Goal: Information Seeking & Learning: Learn about a topic

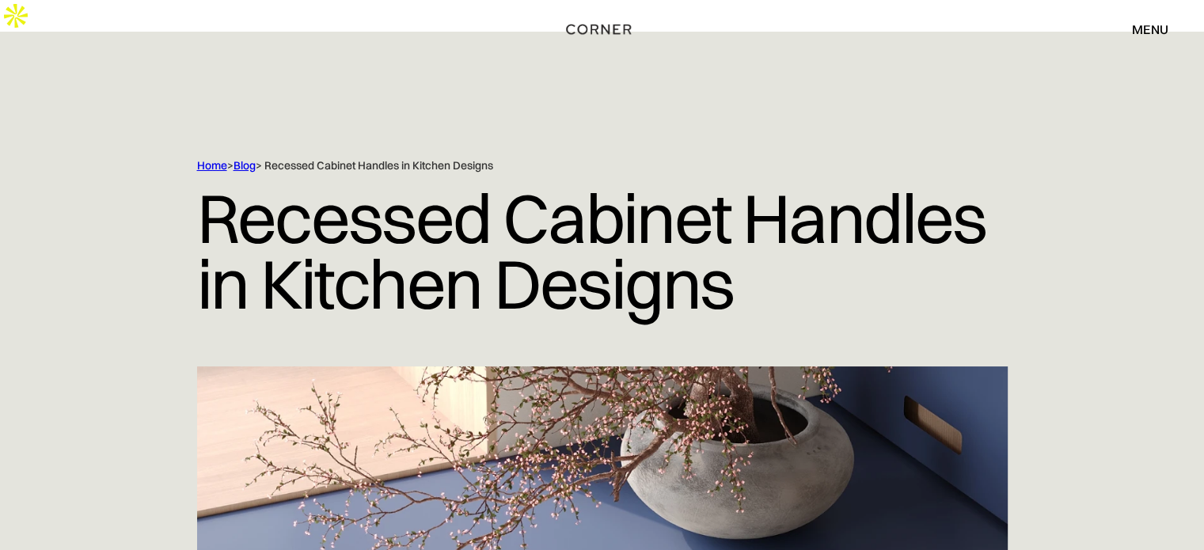
click at [247, 158] on link "Blog" at bounding box center [244, 165] width 22 height 14
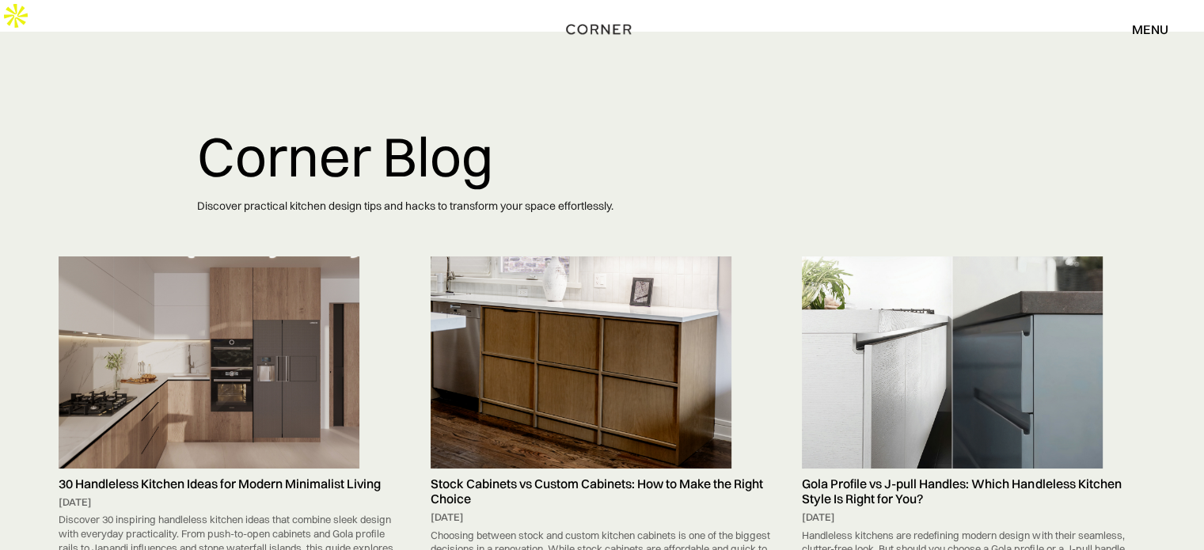
click at [884, 281] on img at bounding box center [952, 361] width 301 height 211
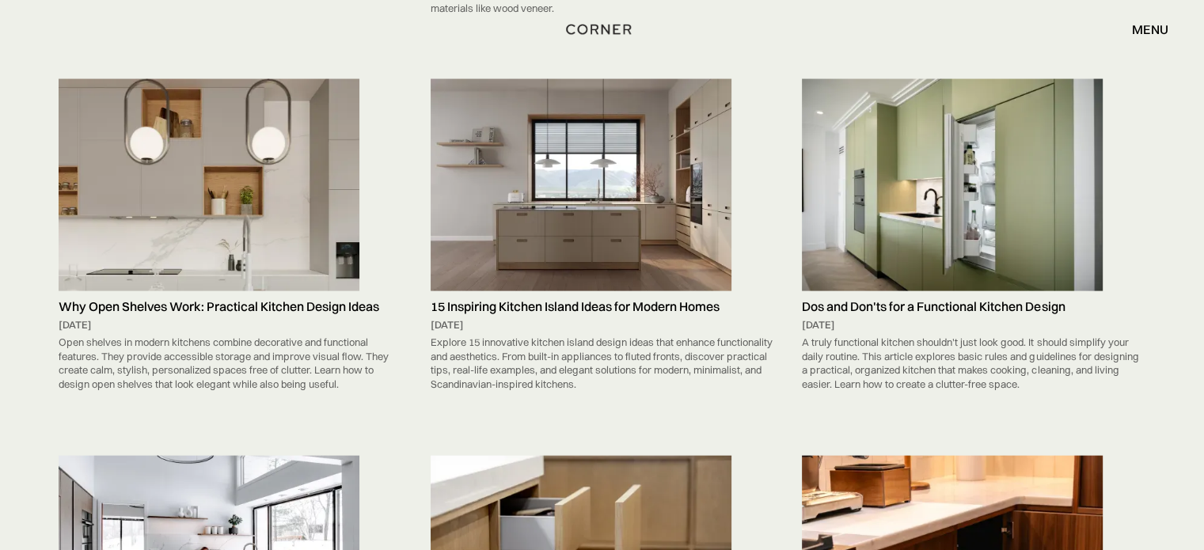
scroll to position [3538, 0]
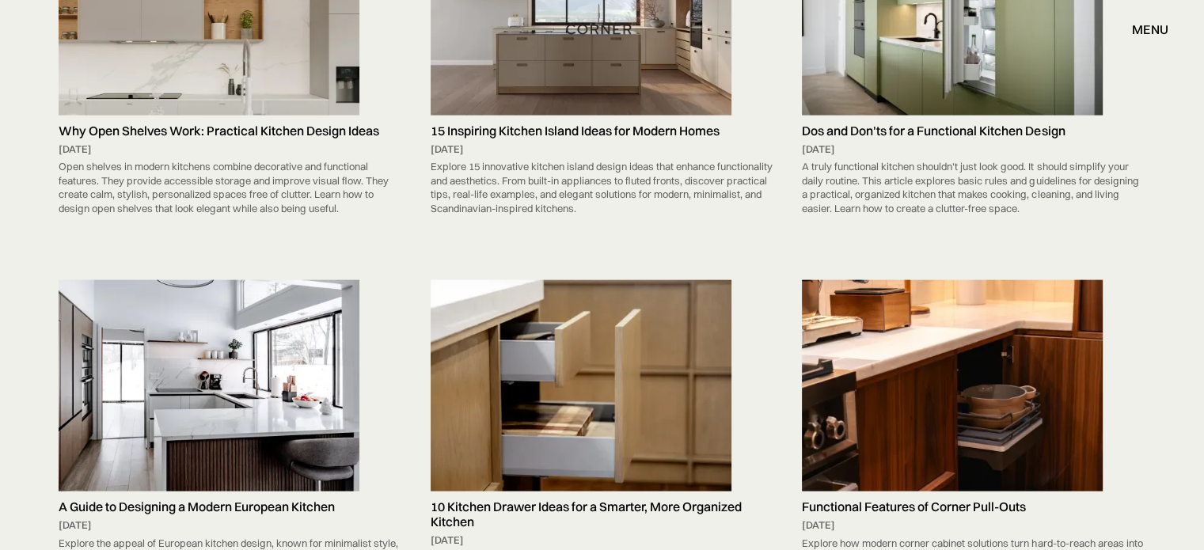
click at [577, 47] on div "Shop Kitchens Shop Kitchens How it works How it works Projects Projects Inspira…" at bounding box center [602, 29] width 1204 height 59
click at [517, 47] on div "Shop Kitchens Shop Kitchens How it works How it works Projects Projects Inspira…" at bounding box center [602, 29] width 1204 height 59
click at [490, 123] on h5 "15 Inspiring Kitchen Island Ideas for Modern Homes" at bounding box center [603, 130] width 344 height 15
